Goal: Transaction & Acquisition: Download file/media

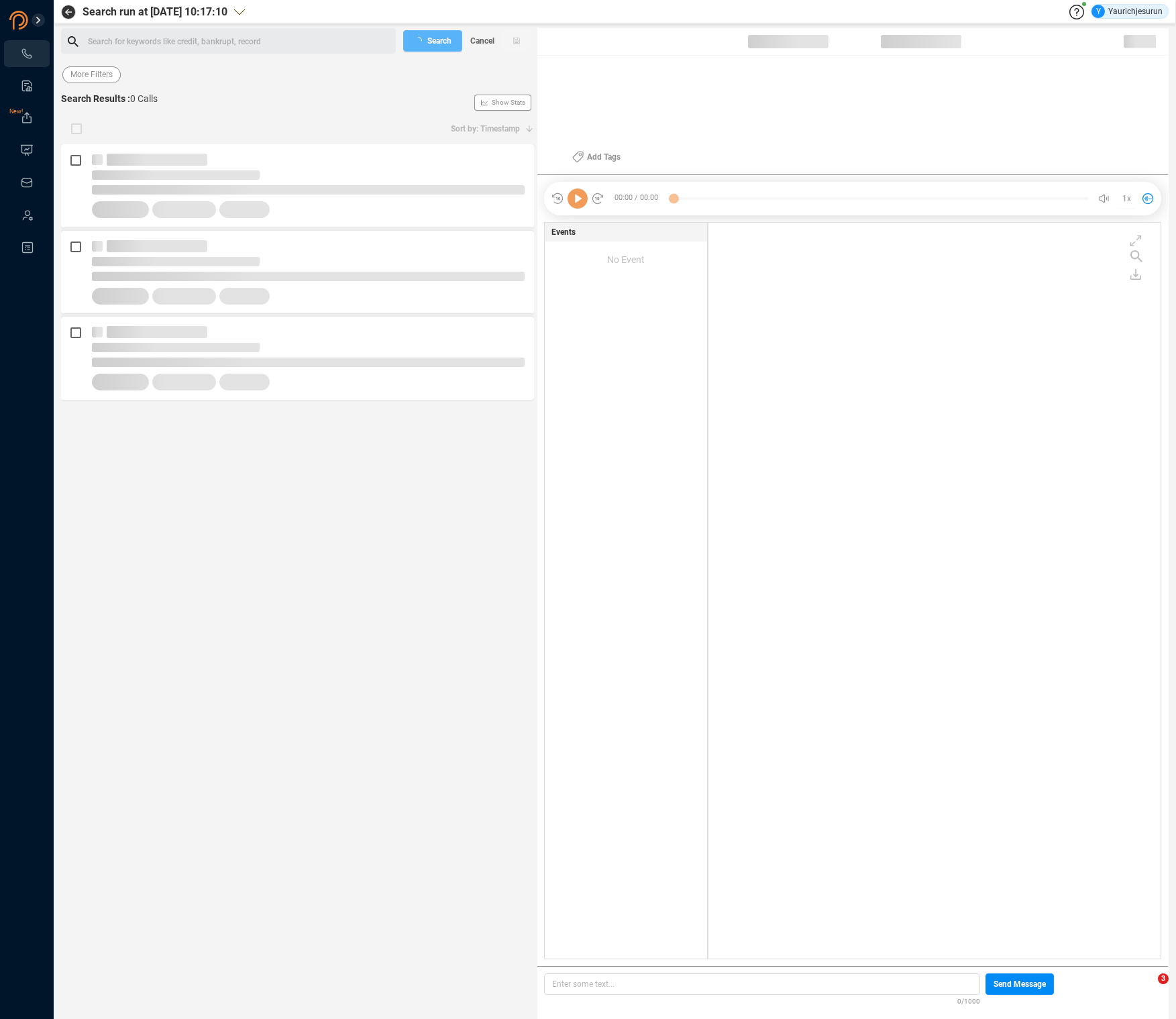
scroll to position [733, 446]
click at [77, 73] on span "Last 7 days" at bounding box center [91, 75] width 41 height 17
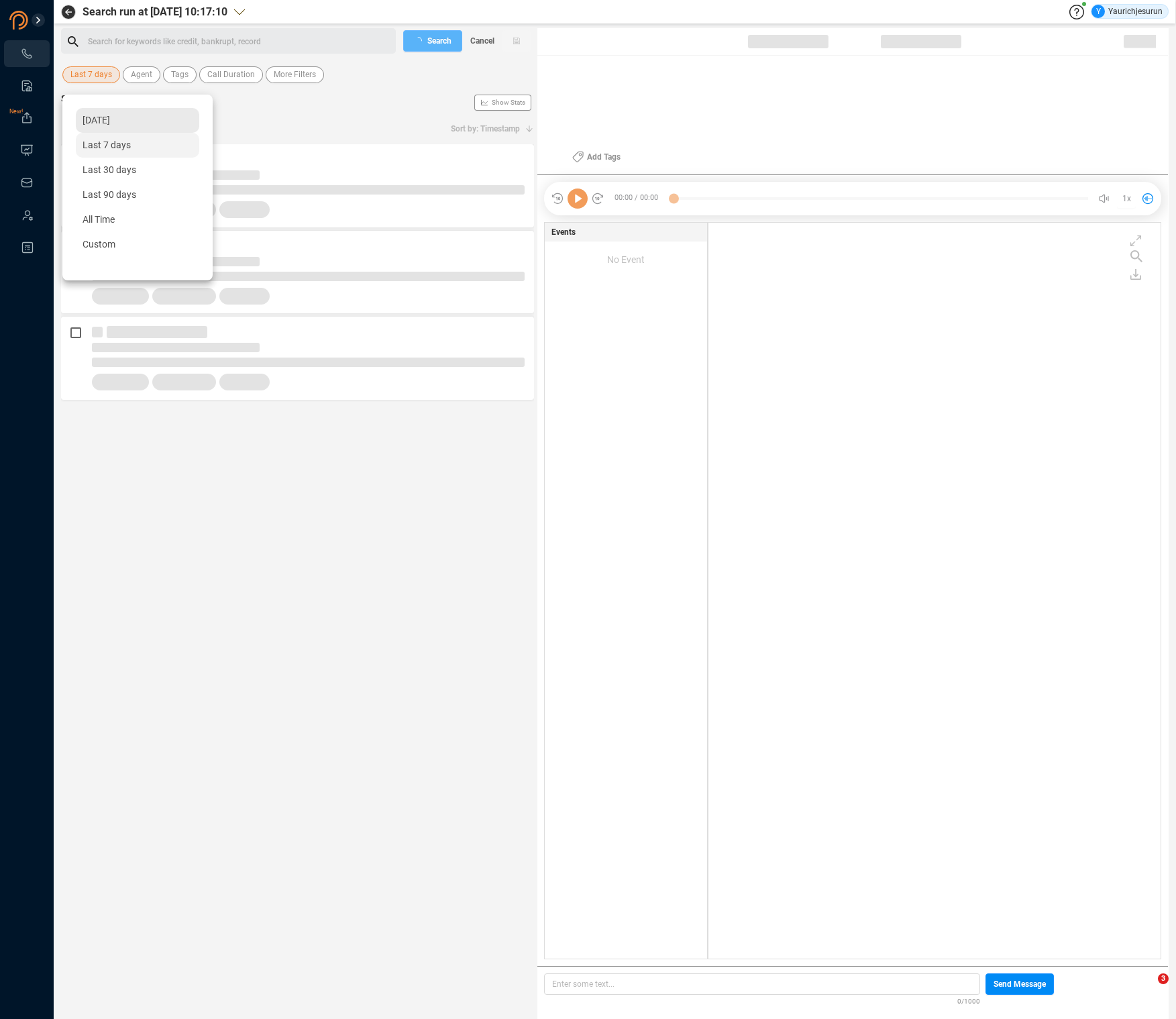
click at [98, 123] on span "[DATE]" at bounding box center [96, 120] width 27 height 11
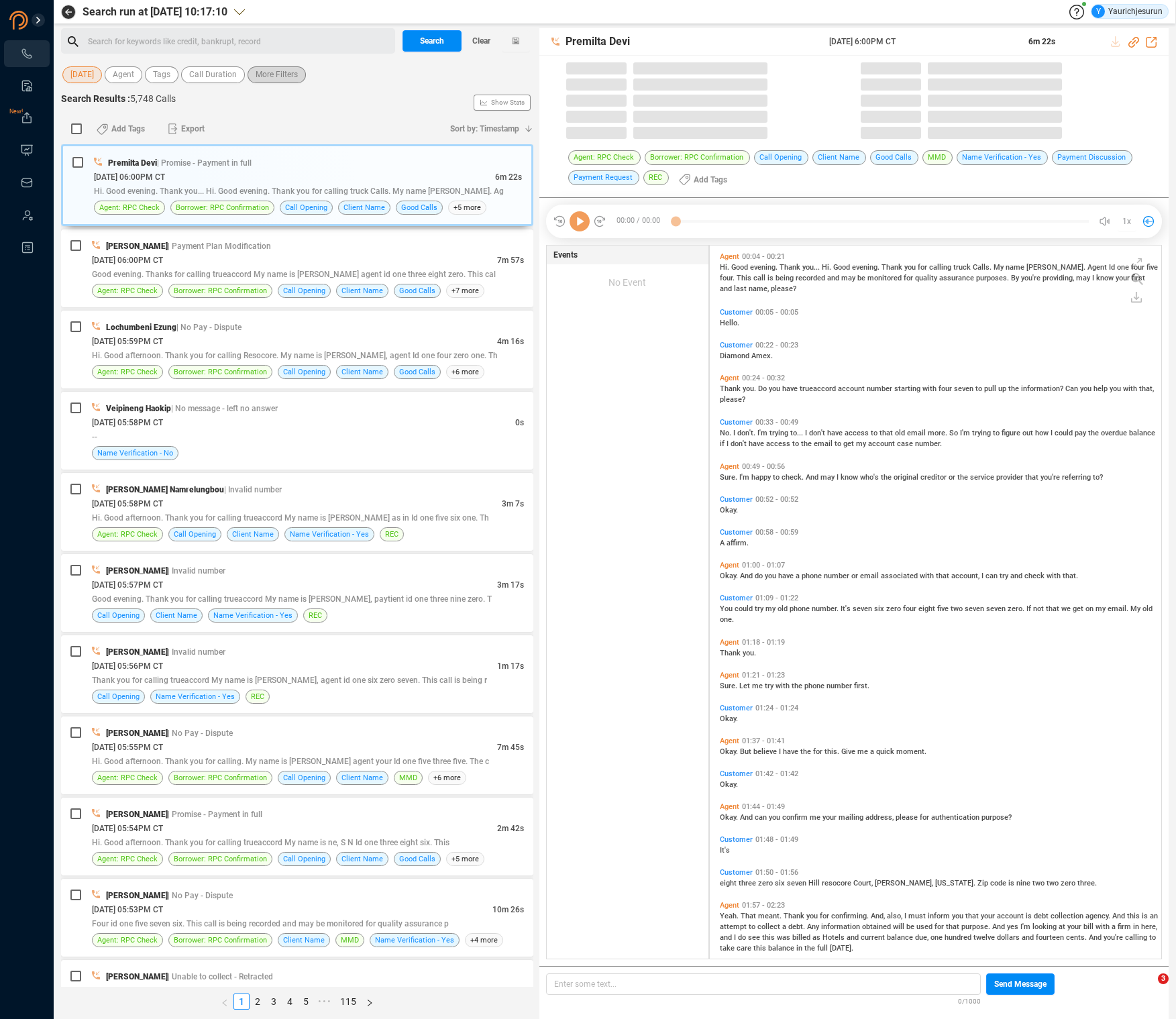
click at [298, 75] on span "More Filters" at bounding box center [277, 75] width 42 height 17
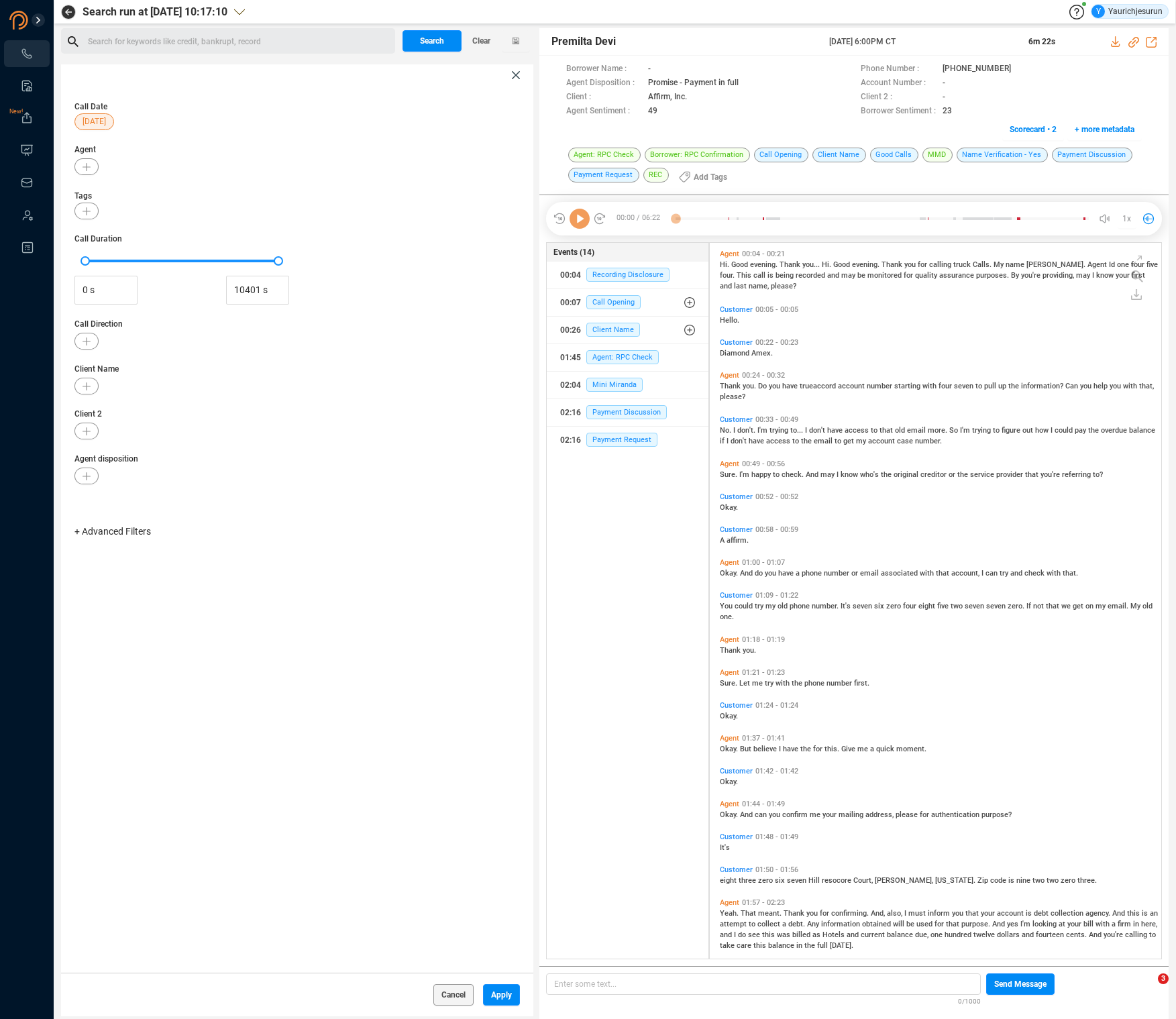
scroll to position [713, 445]
click at [119, 604] on span "+ Advanced Filters" at bounding box center [112, 603] width 77 height 11
click at [132, 717] on span "Phone Number" at bounding box center [119, 715] width 63 height 11
click at [247, 647] on div "Enter a comma separated list ﻿" at bounding box center [208, 646] width 255 height 29
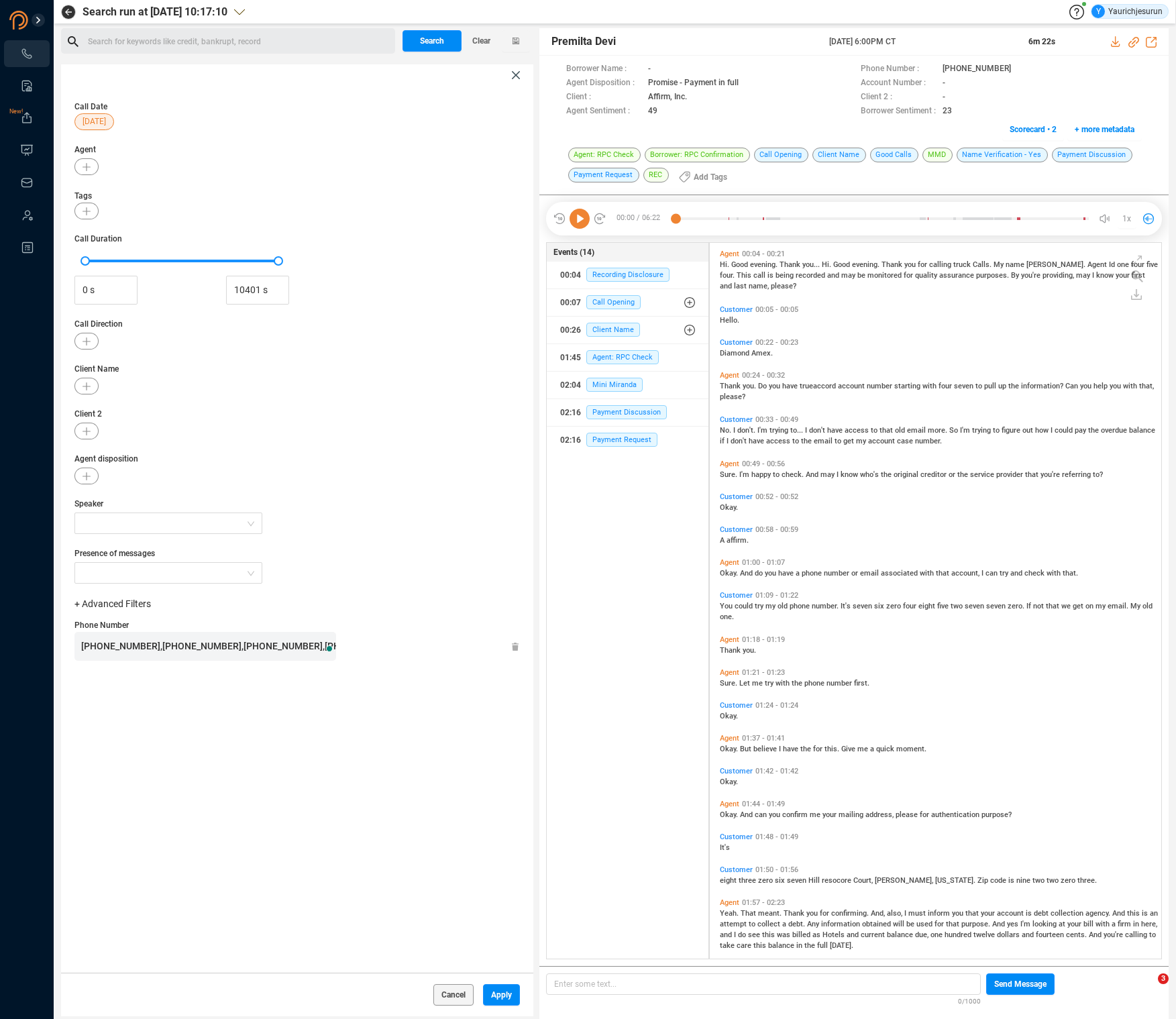
click at [233, 724] on div "Call Date [DATE] Agent Tags Call Duration 0 s 10401 s Call Direction Client Nam…" at bounding box center [297, 529] width 472 height 887
click at [491, 993] on span "Apply" at bounding box center [501, 995] width 21 height 22
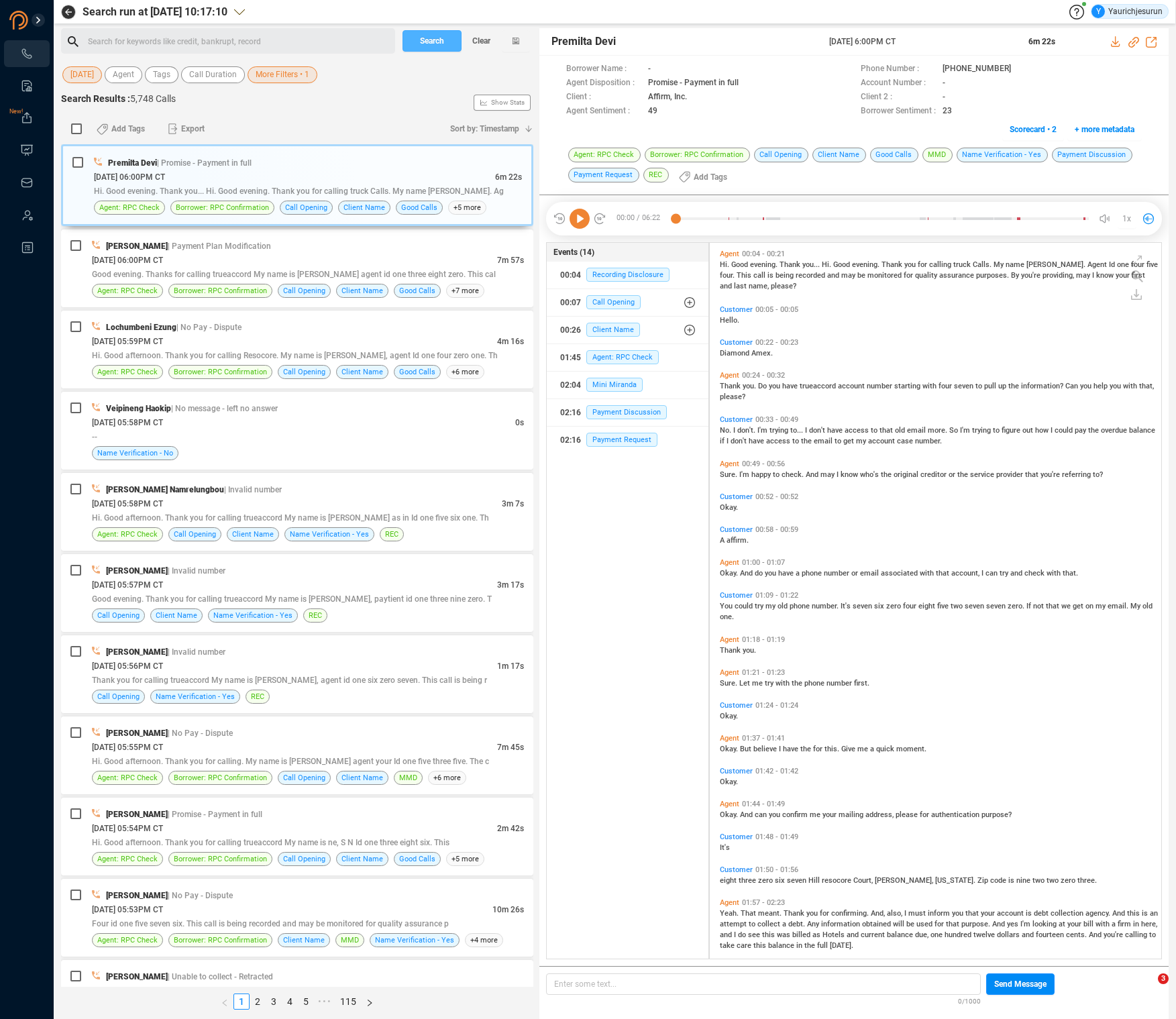
click at [432, 40] on span "Search" at bounding box center [432, 41] width 24 height 22
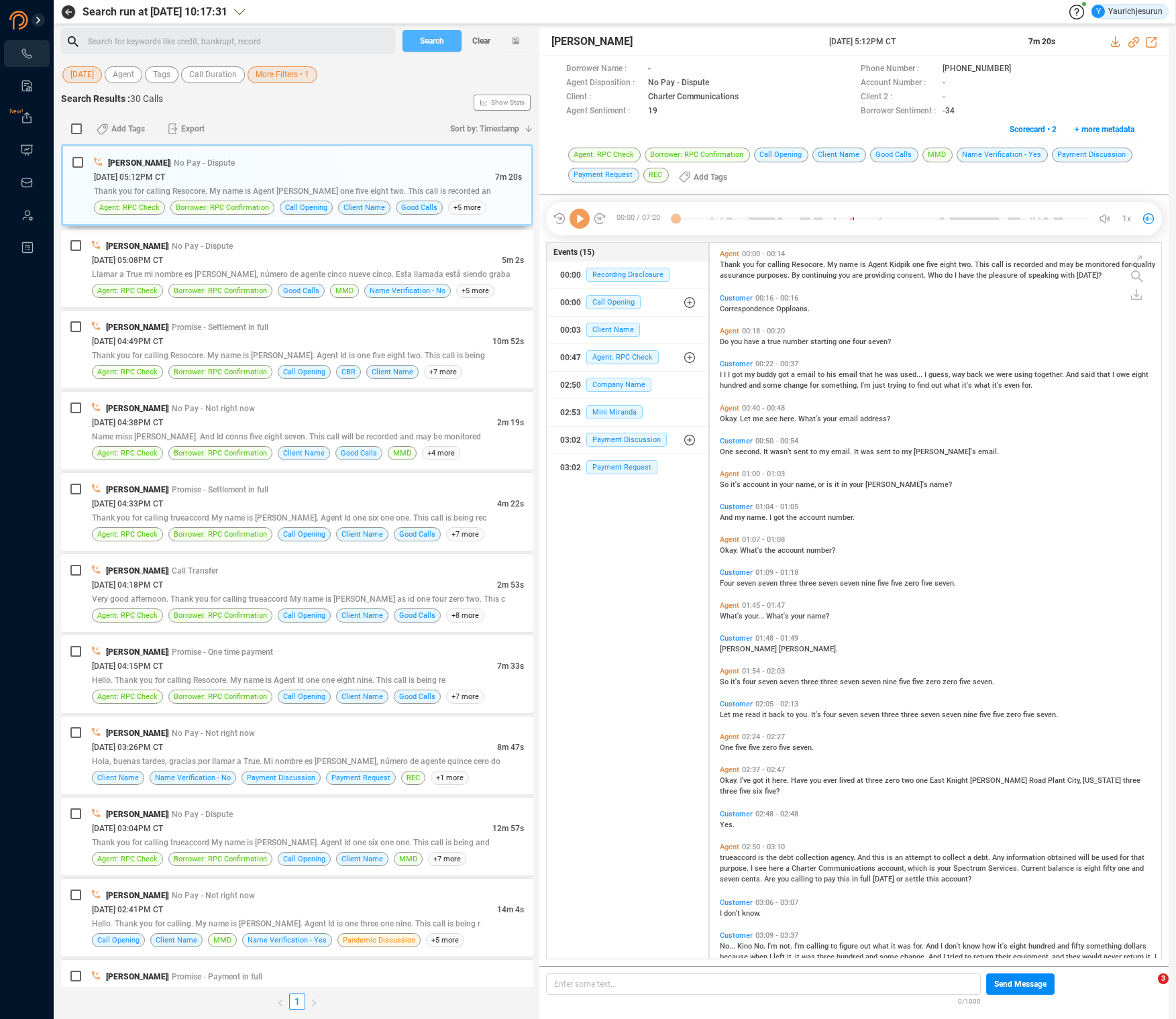
scroll to position [713, 445]
click at [77, 125] on input "checkbox" at bounding box center [76, 129] width 11 height 11
checkbox input "true"
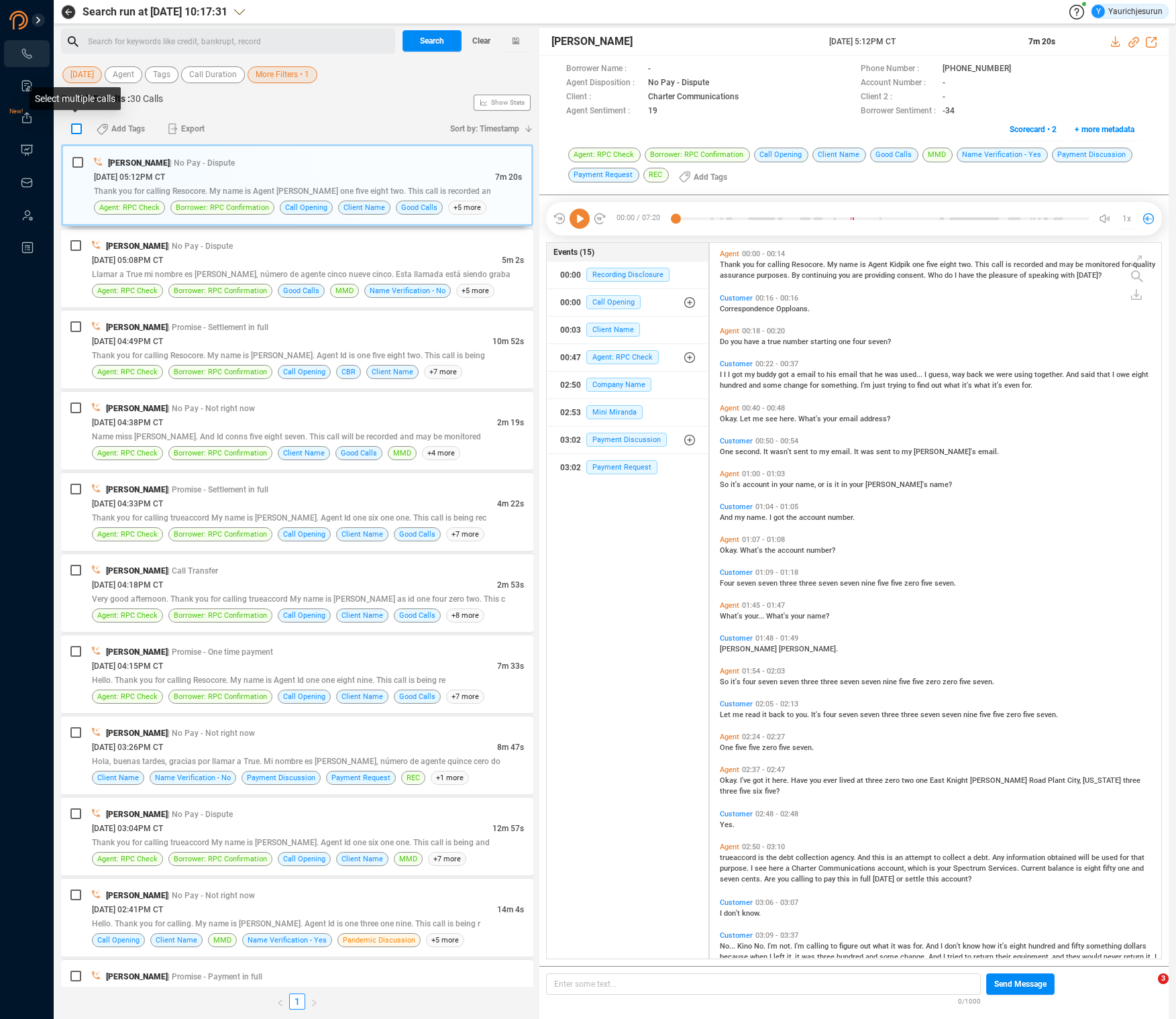
checkbox input "true"
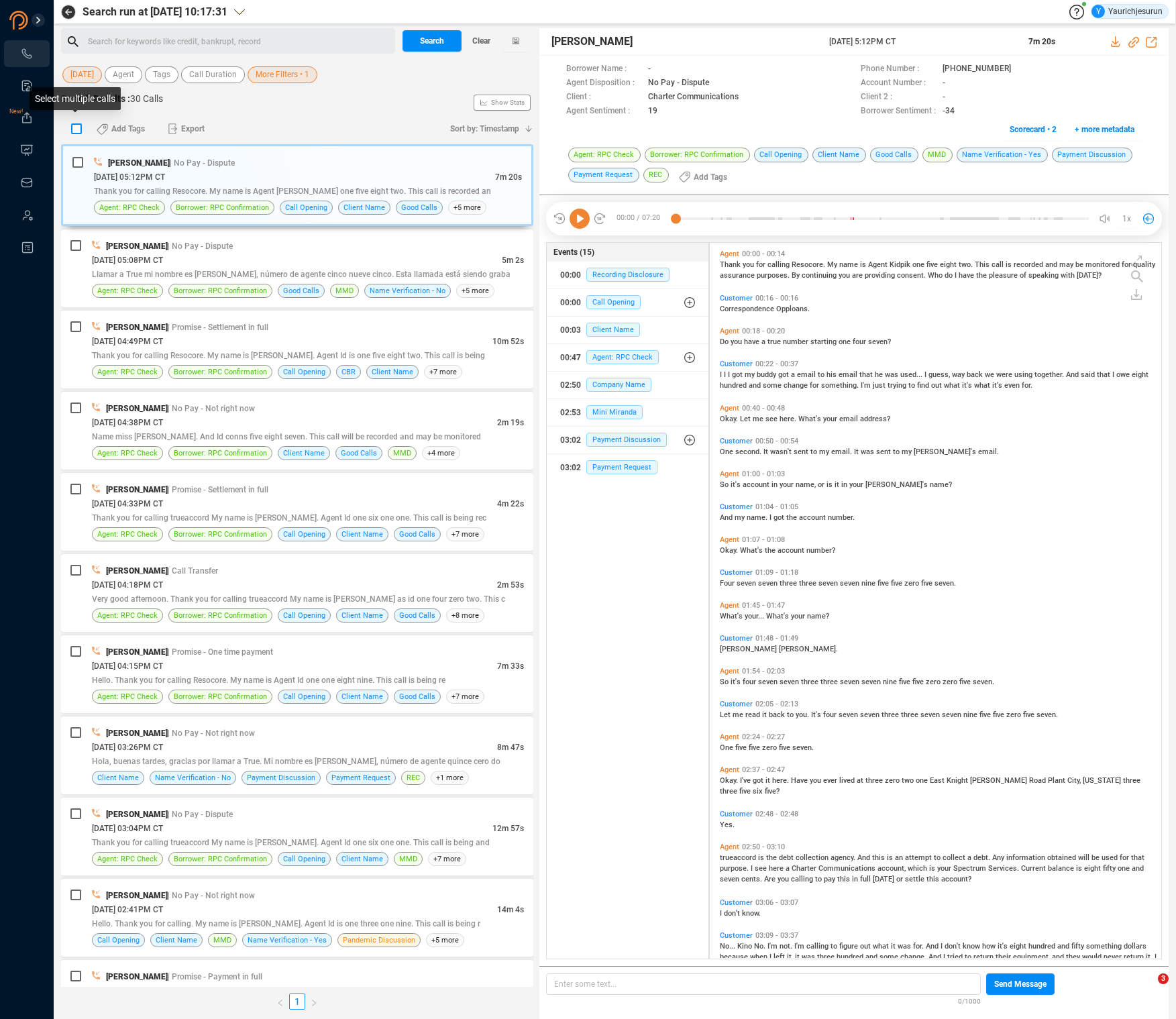
checkbox input "true"
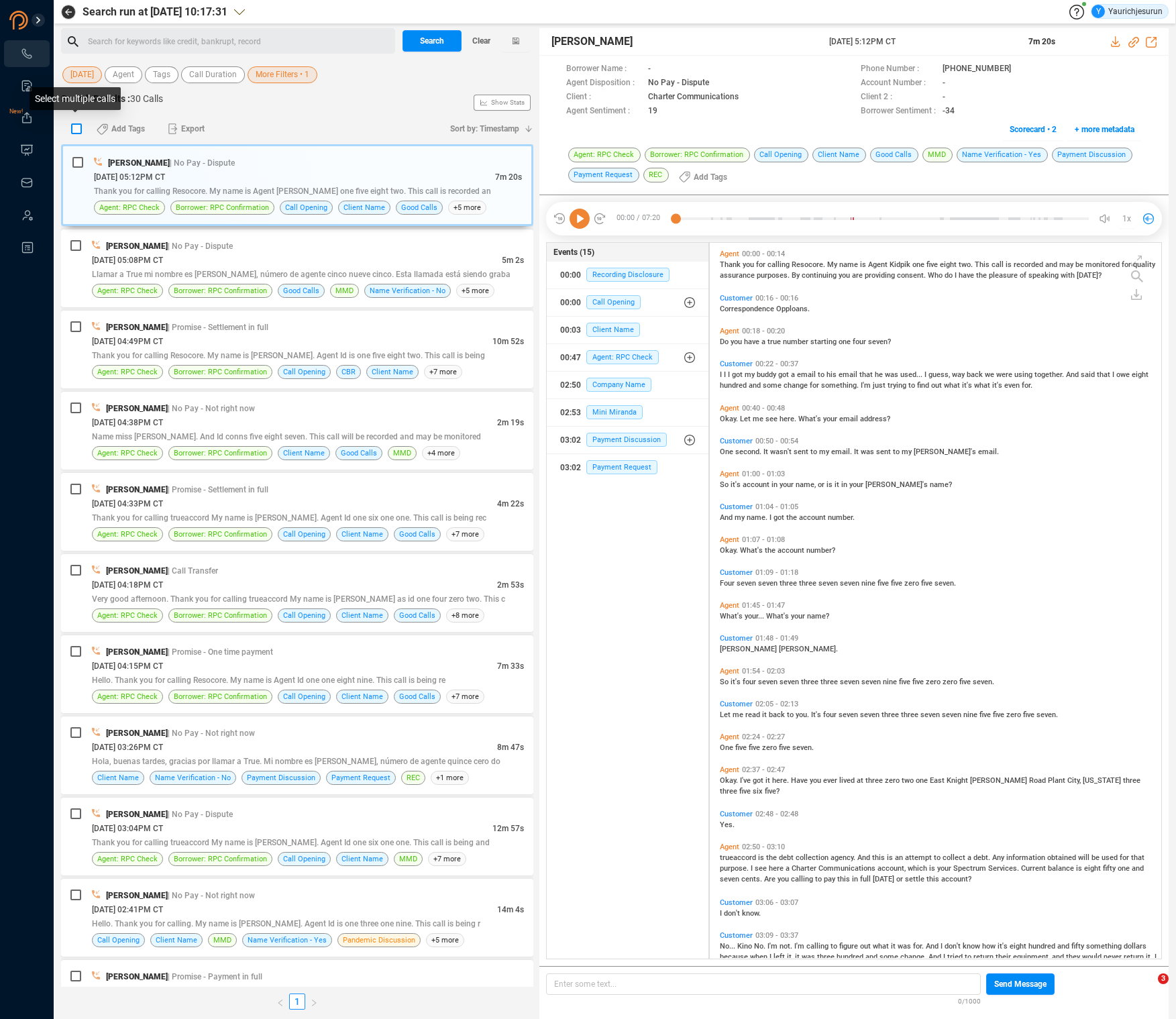
checkbox input "true"
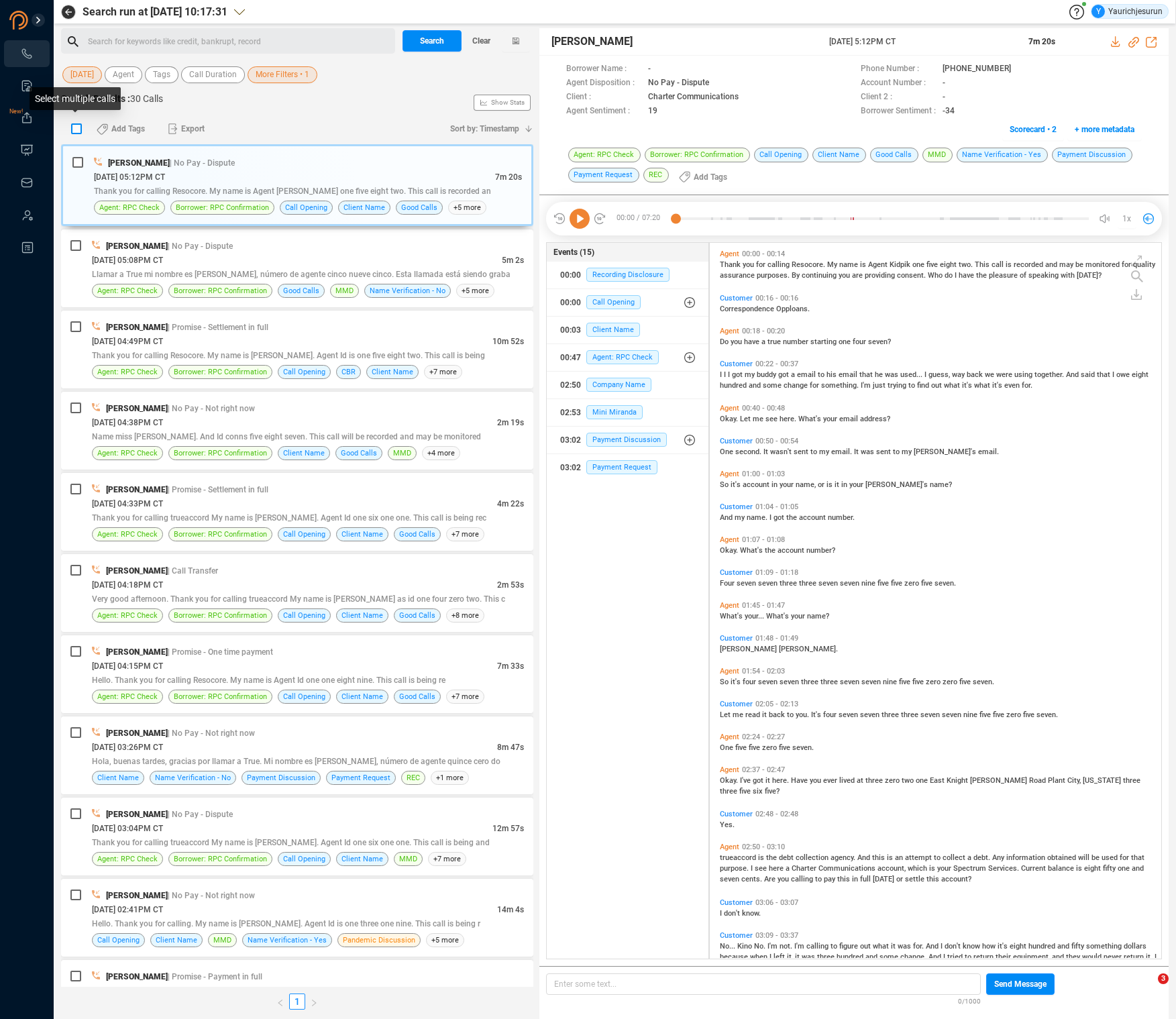
checkbox input "true"
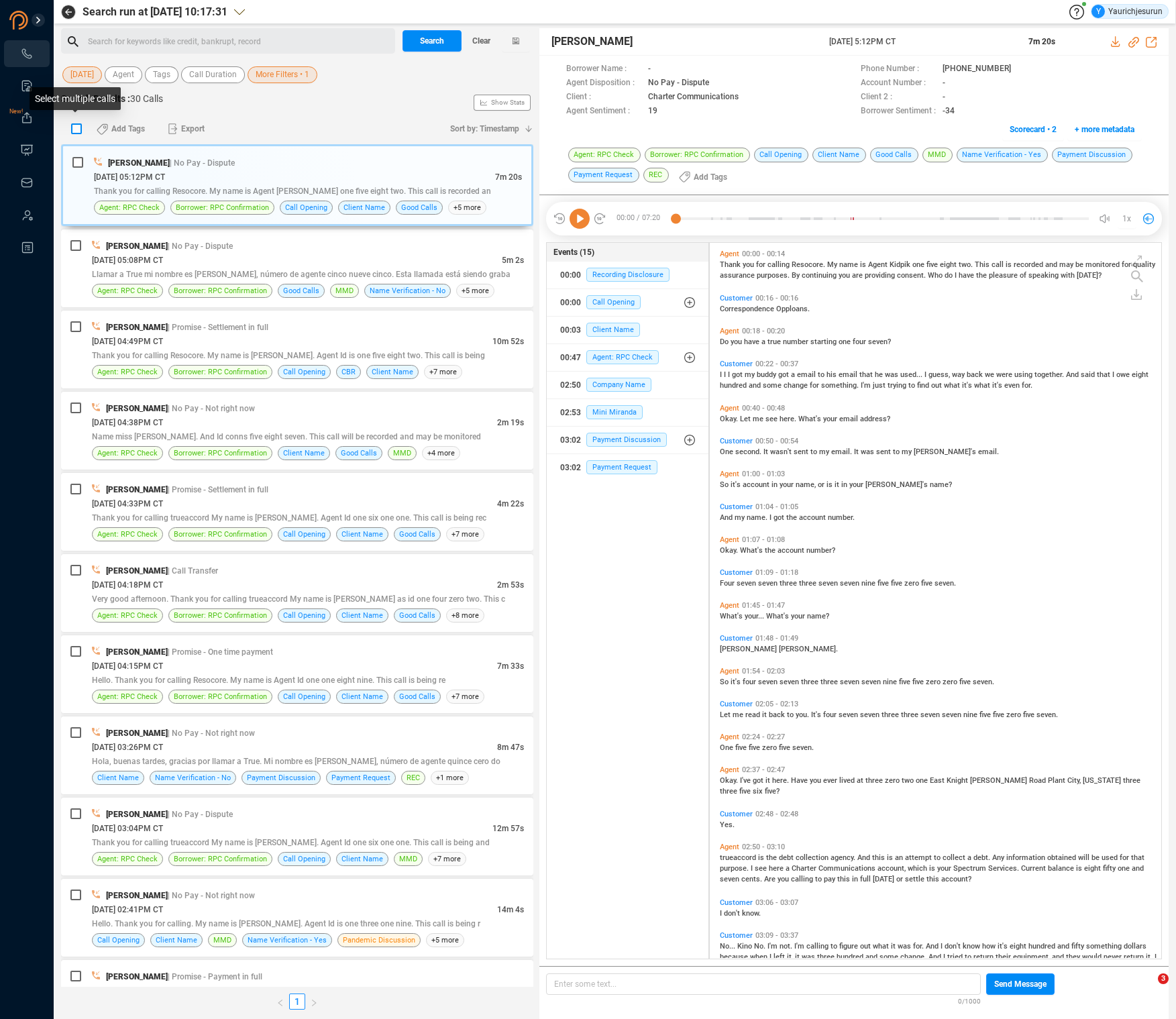
checkbox input "true"
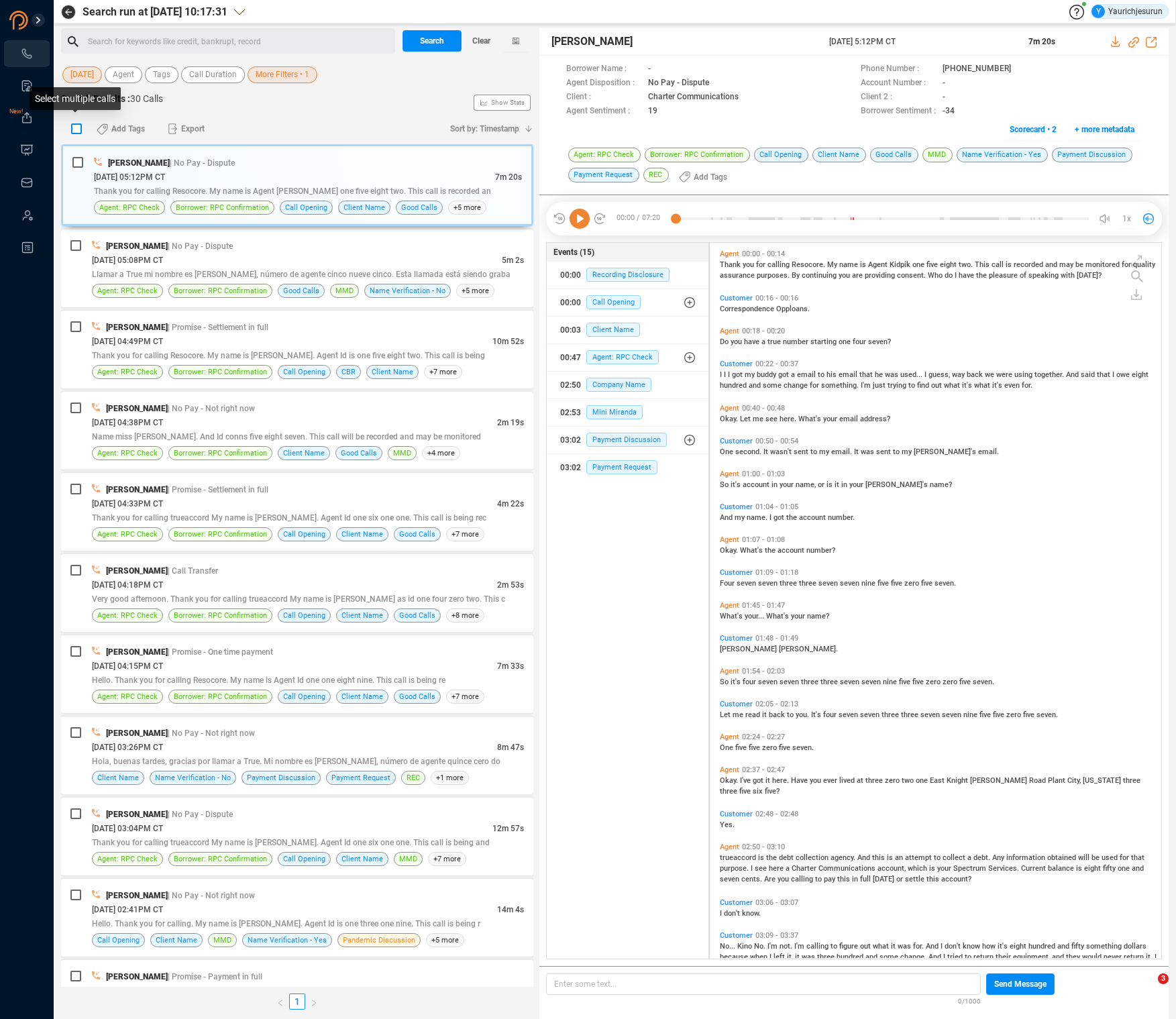
checkbox input "true"
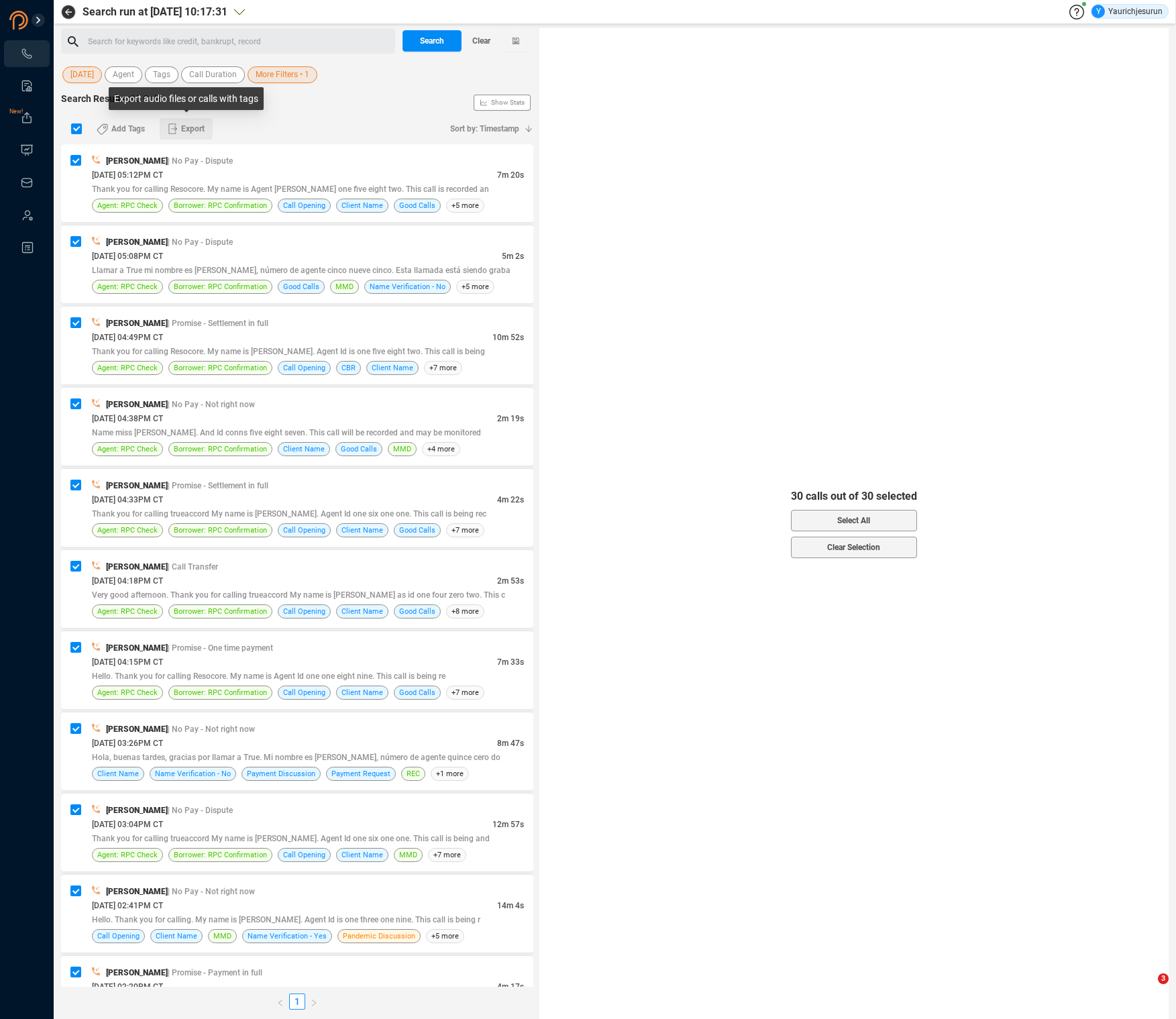
click at [175, 136] on button "Export" at bounding box center [186, 129] width 53 height 22
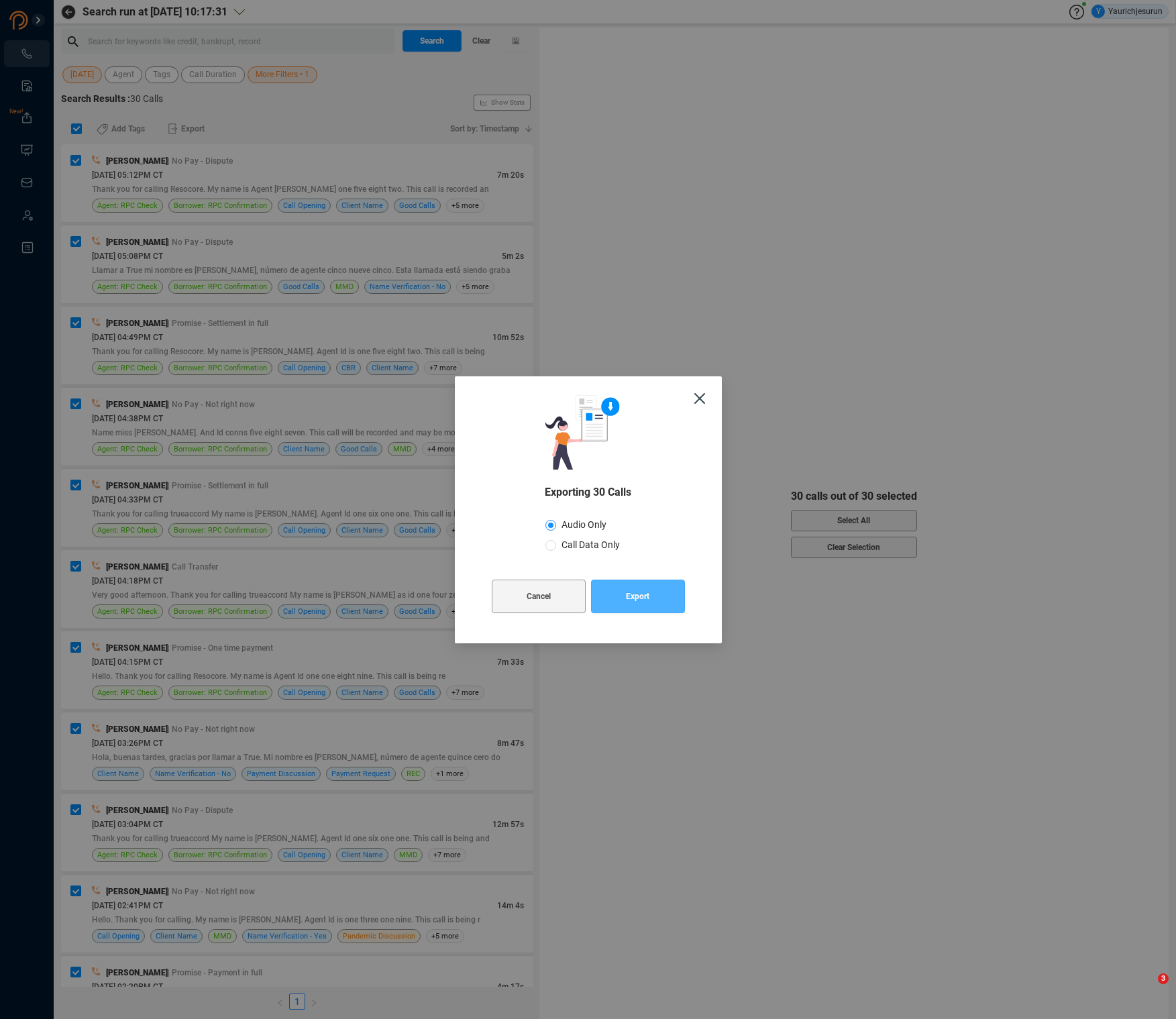
click at [633, 596] on span "Export" at bounding box center [637, 596] width 23 height 34
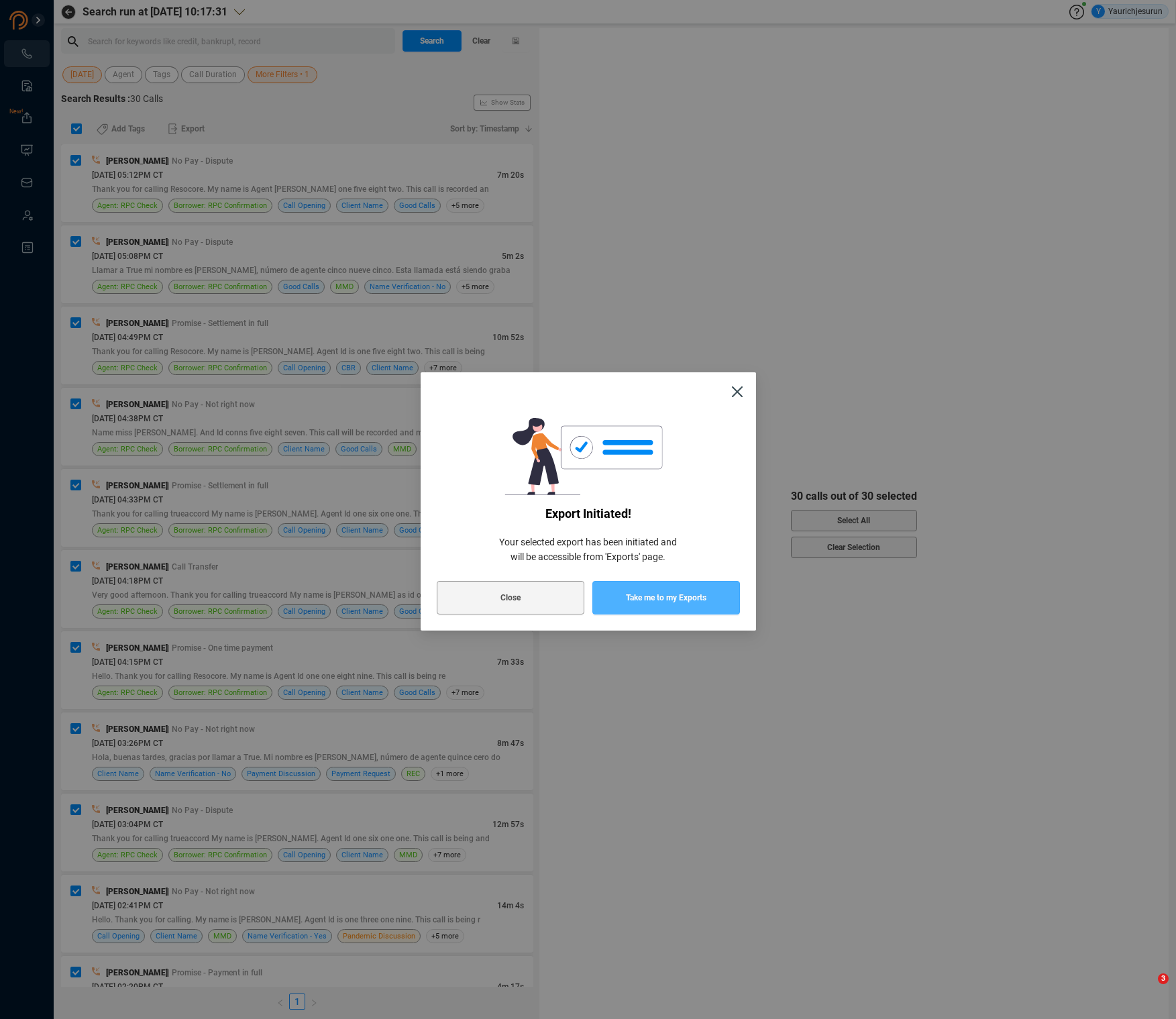
click at [641, 598] on span "Take me to my Exports" at bounding box center [666, 598] width 81 height 34
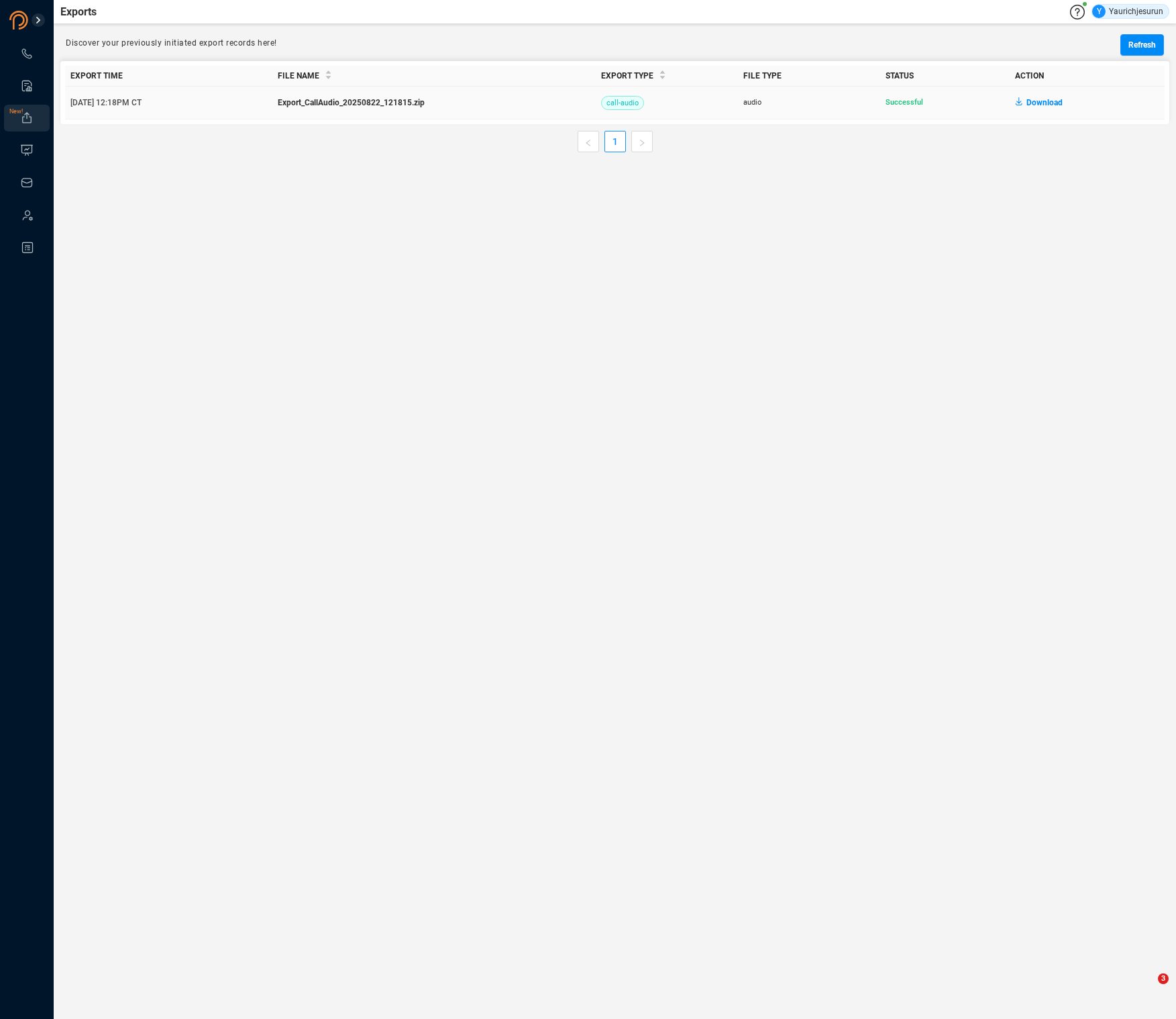
click at [1044, 103] on span "Download" at bounding box center [1045, 103] width 37 height 22
